Goal: Navigation & Orientation: Find specific page/section

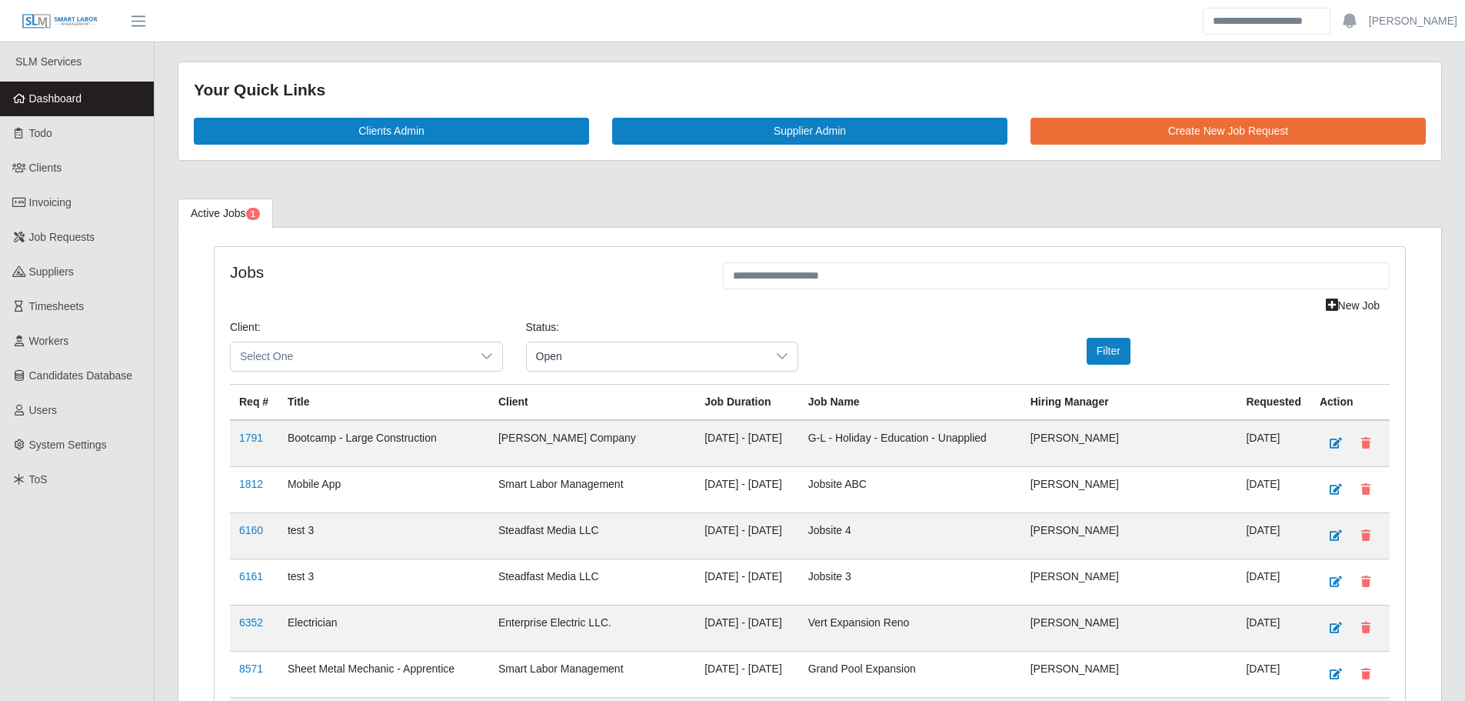
click at [114, 92] on link "Dashboard" at bounding box center [77, 99] width 154 height 35
click at [15, 98] on icon at bounding box center [19, 98] width 14 height 11
click at [86, 91] on link "Dashboard" at bounding box center [77, 99] width 154 height 35
click at [95, 101] on link "Dashboard" at bounding box center [77, 99] width 154 height 35
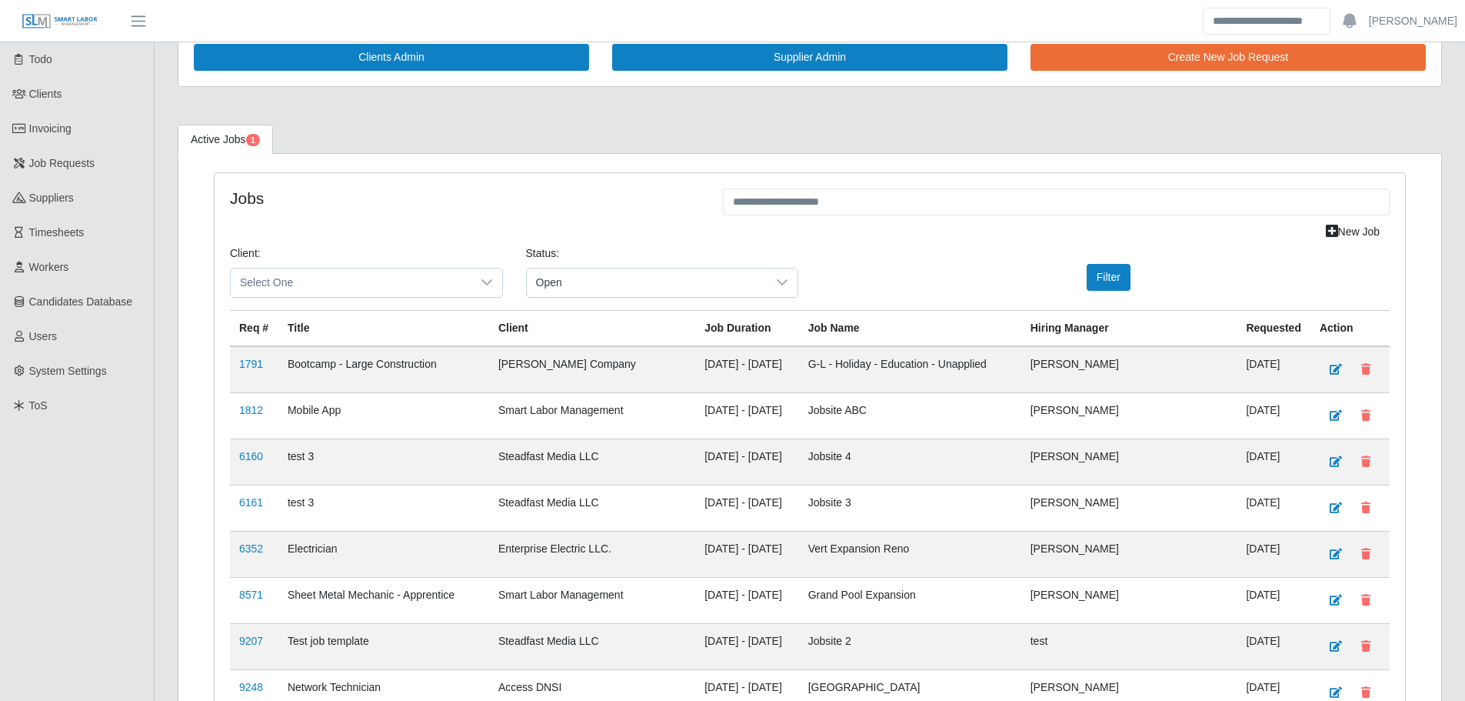
scroll to position [77, 0]
